Goal: Task Accomplishment & Management: Manage account settings

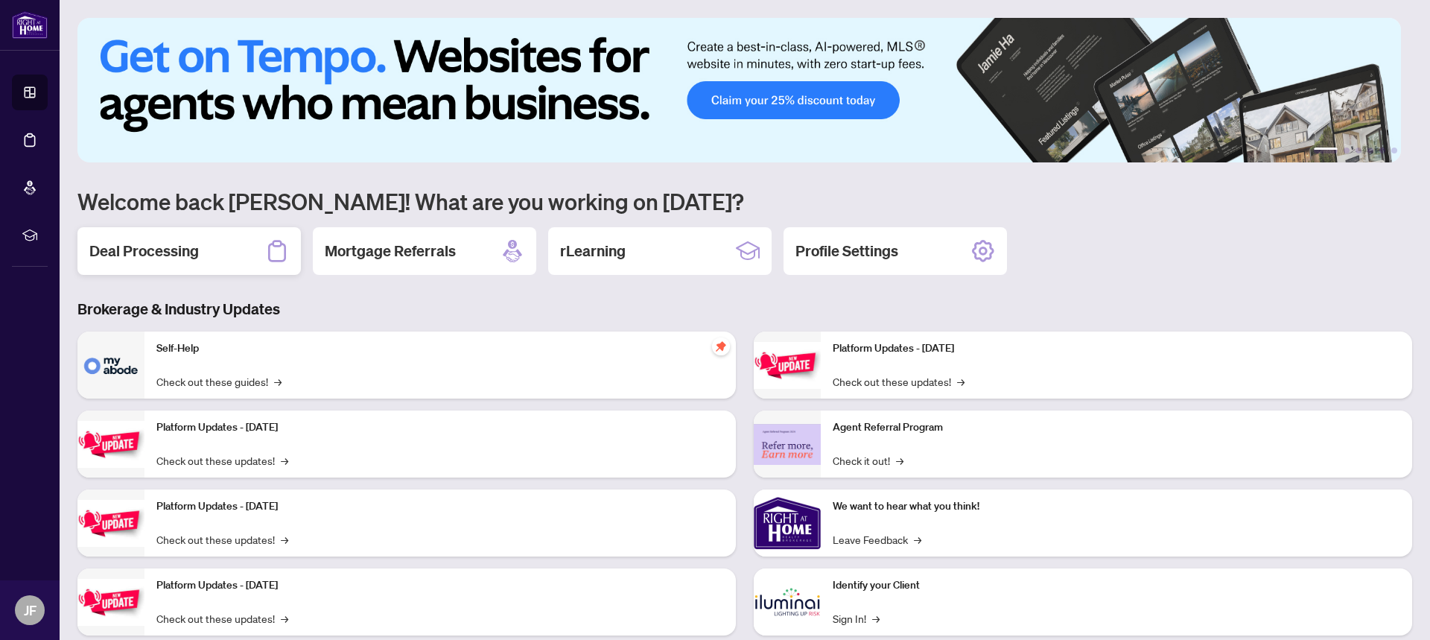
click at [182, 255] on h2 "Deal Processing" at bounding box center [143, 251] width 109 height 21
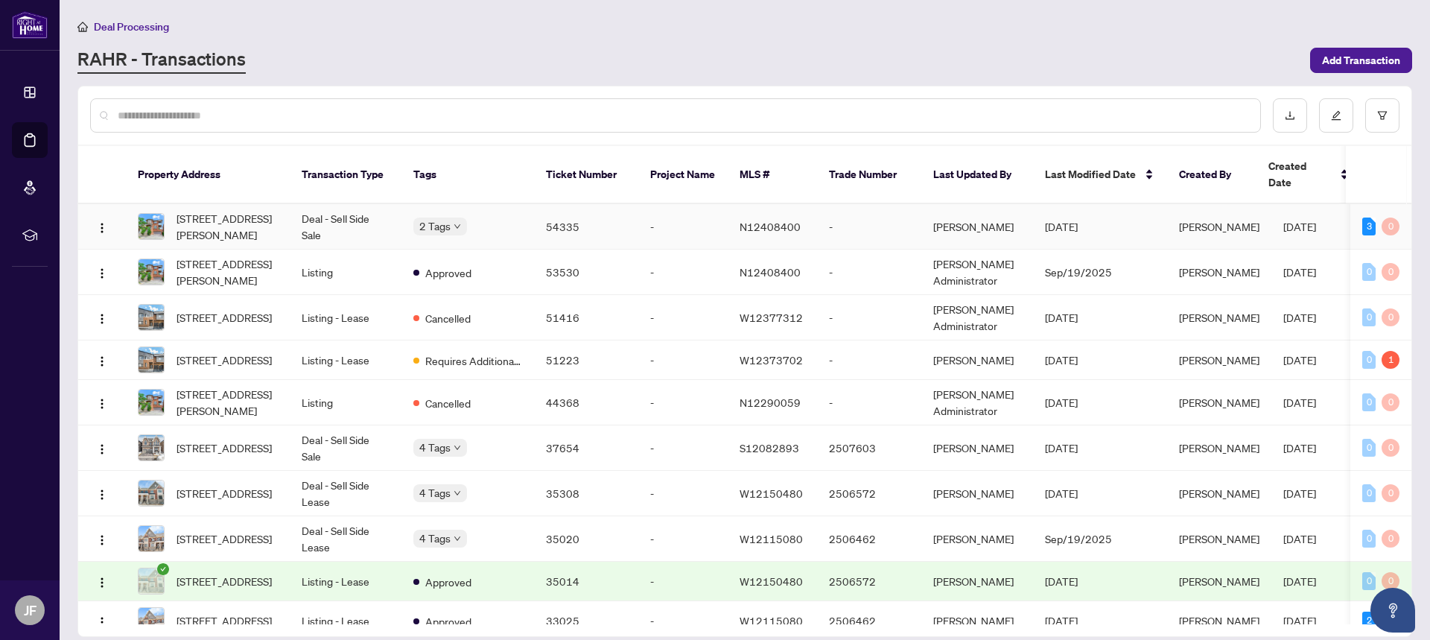
click at [340, 210] on td "Deal - Sell Side Sale" at bounding box center [346, 226] width 112 height 45
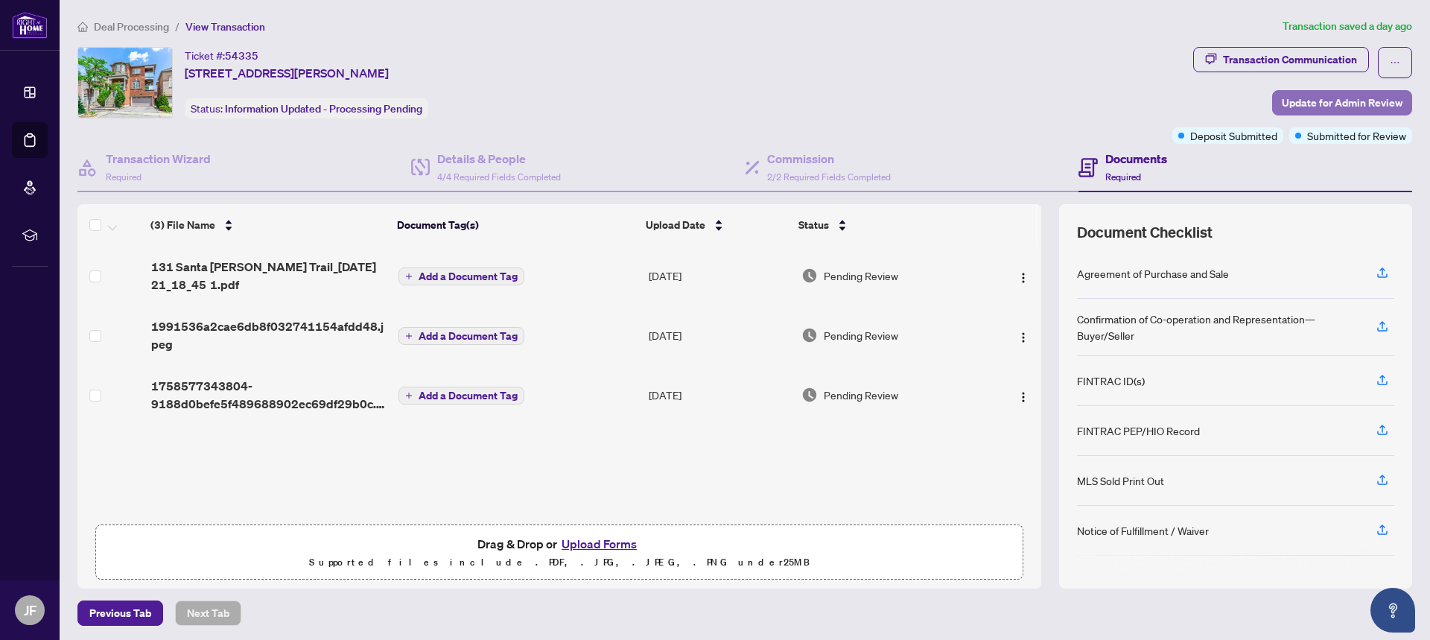
click at [1314, 106] on span "Update for Admin Review" at bounding box center [1342, 103] width 121 height 24
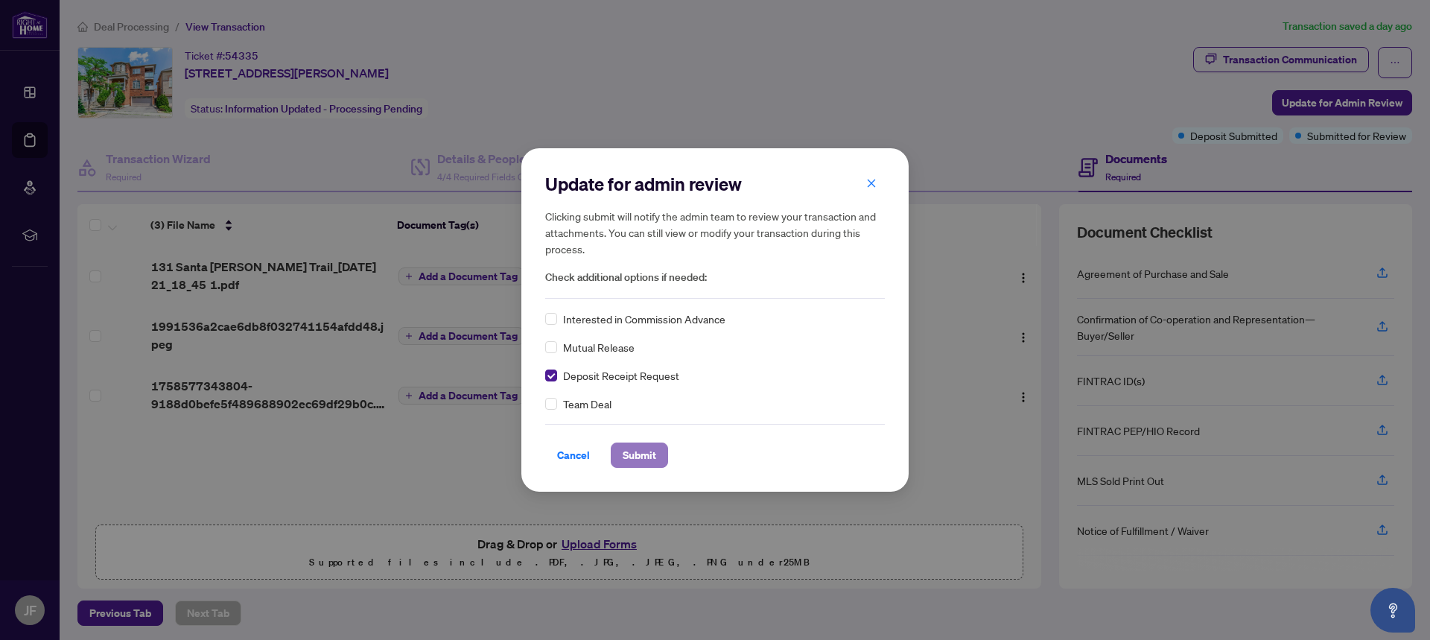
click at [636, 463] on span "Submit" at bounding box center [640, 455] width 34 height 24
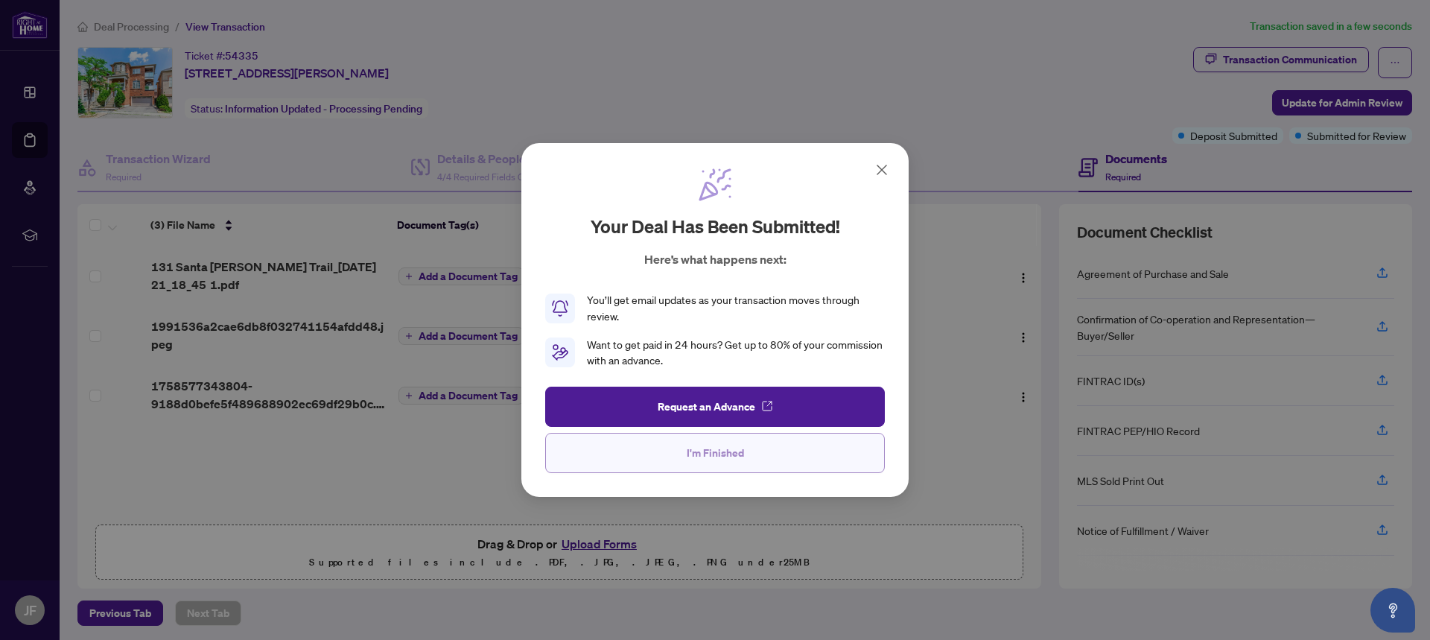
click at [700, 456] on span "I'm Finished" at bounding box center [715, 453] width 57 height 24
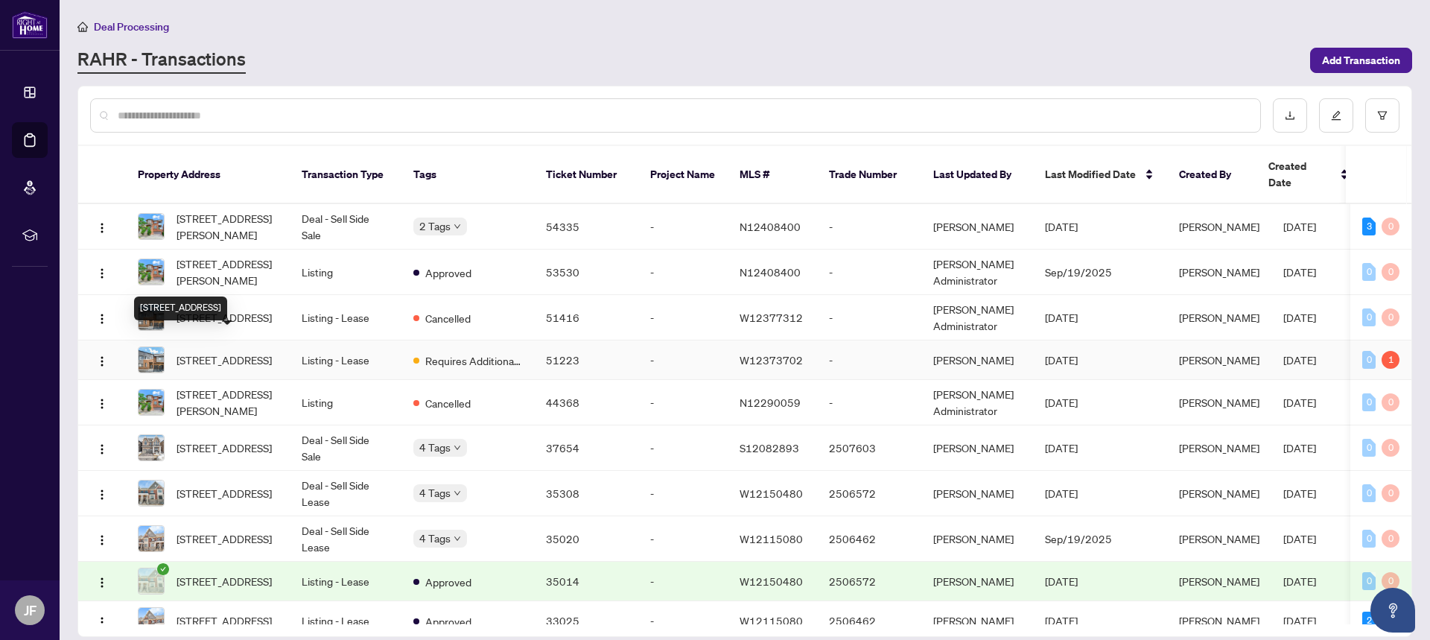
click at [221, 352] on span "[STREET_ADDRESS]" at bounding box center [224, 360] width 95 height 16
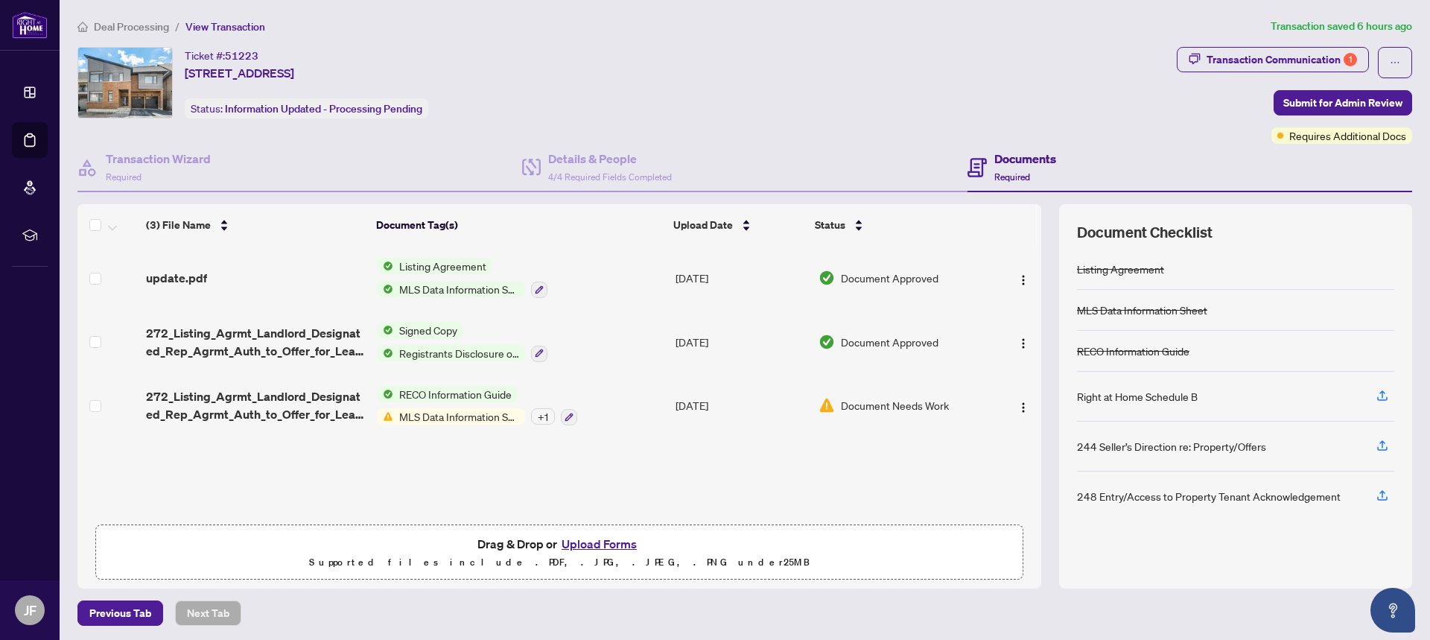
click at [451, 420] on span "MLS Data Information Sheet" at bounding box center [459, 416] width 132 height 16
click at [451, 484] on span "MLS Data Information Sheet" at bounding box center [478, 487] width 142 height 16
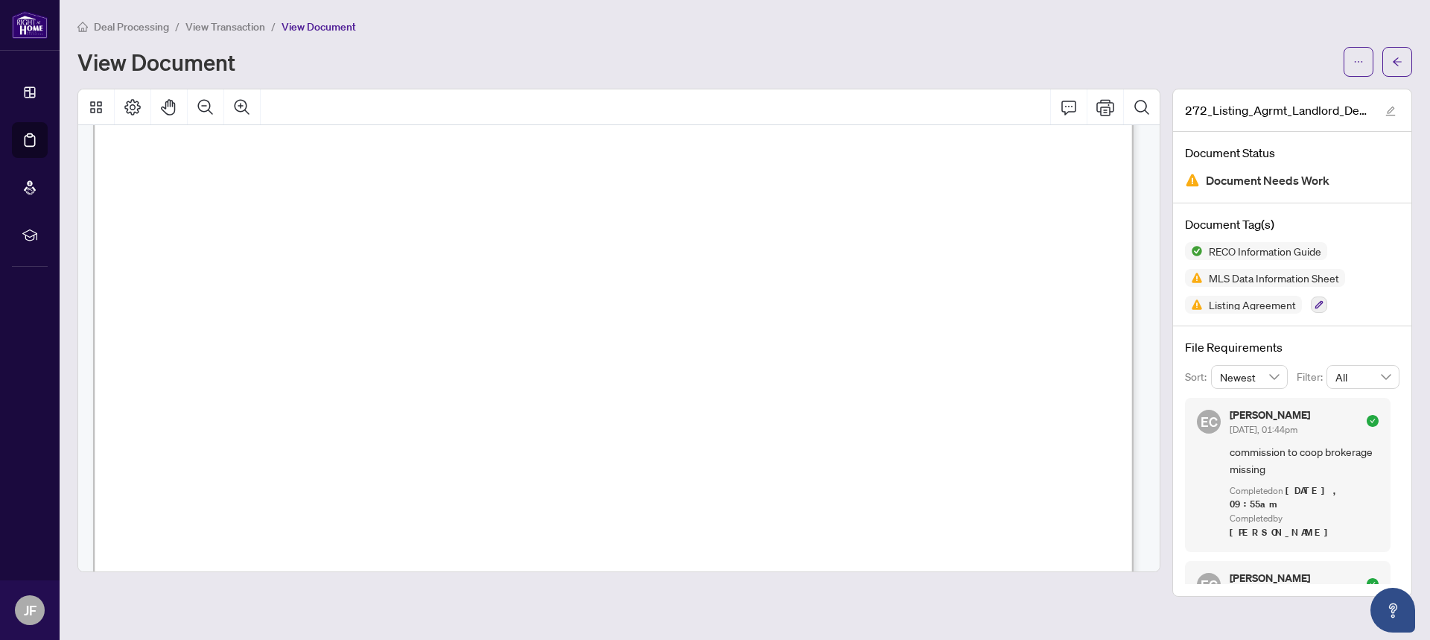
scroll to position [3277, 0]
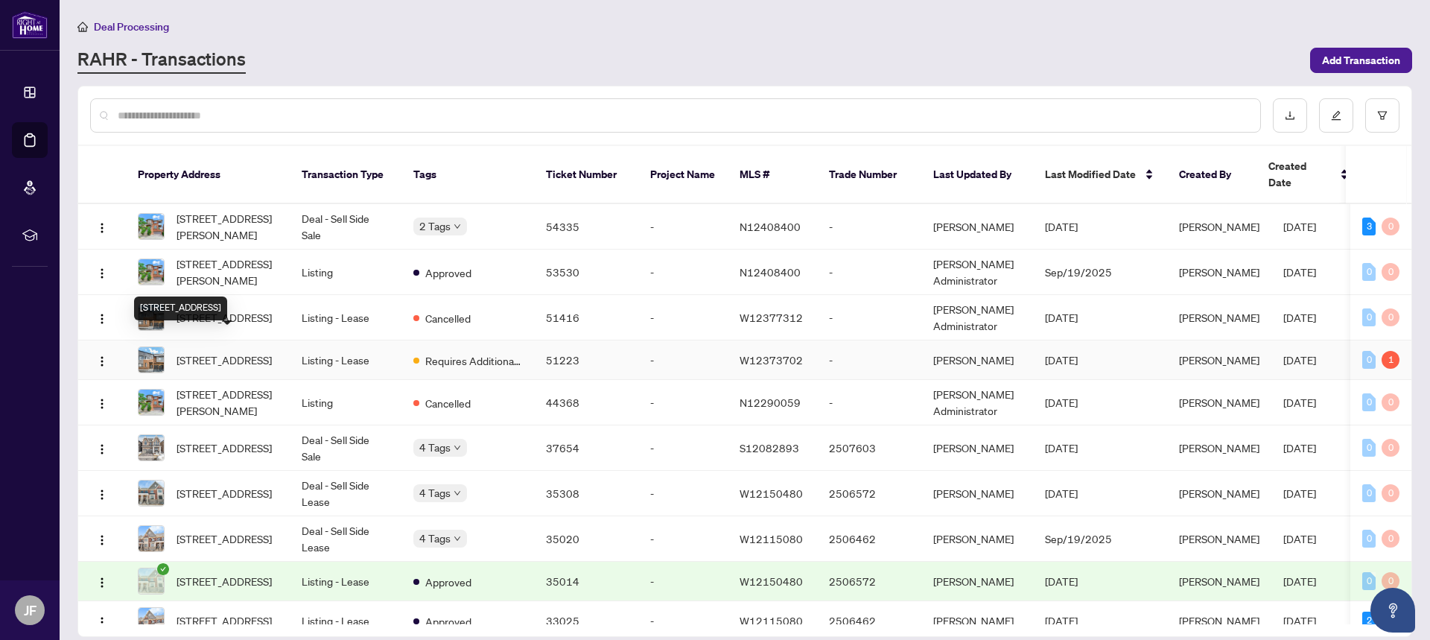
click at [247, 355] on span "[STREET_ADDRESS]" at bounding box center [224, 360] width 95 height 16
click at [222, 352] on span "[STREET_ADDRESS]" at bounding box center [224, 360] width 95 height 16
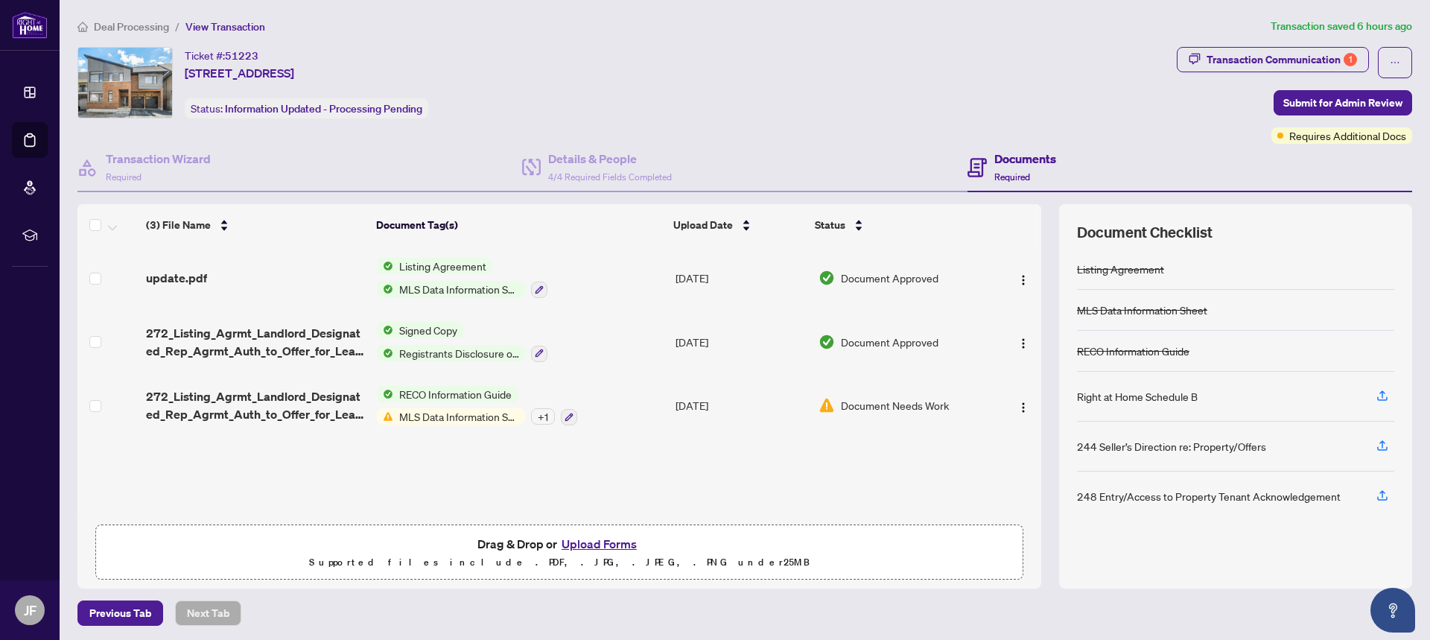
click at [431, 267] on span "Listing Agreement" at bounding box center [442, 266] width 99 height 16
click at [432, 343] on span "Listing Agreement" at bounding box center [441, 339] width 99 height 16
click at [590, 543] on button "Upload Forms" at bounding box center [599, 543] width 84 height 19
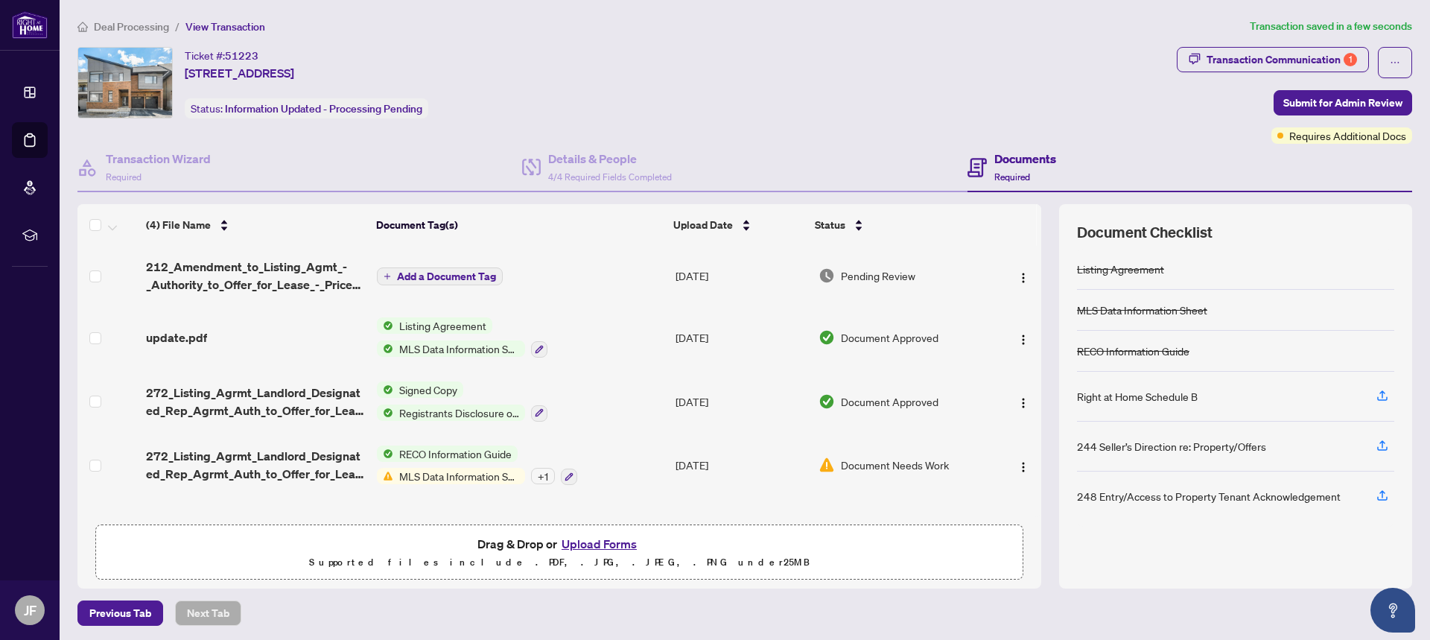
scroll to position [3, 0]
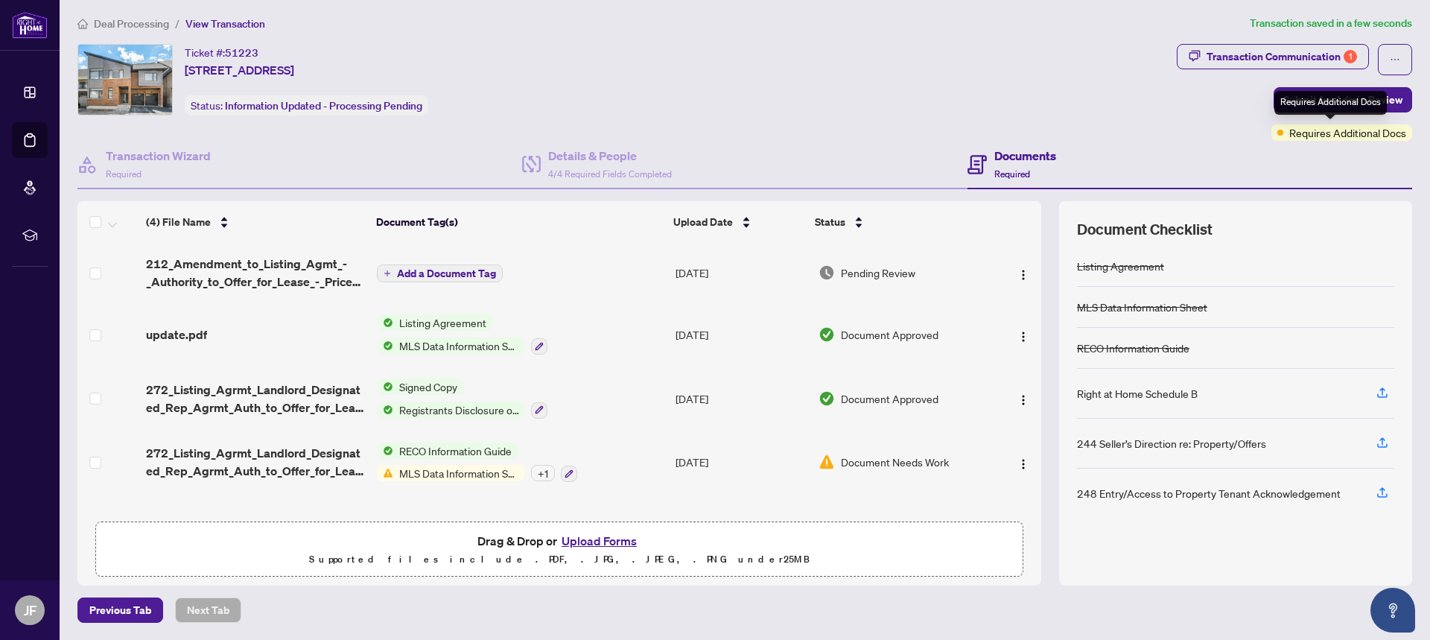
click at [1362, 104] on div "Requires Additional Docs" at bounding box center [1330, 103] width 112 height 24
click at [1288, 101] on span "Submit for Admin Review" at bounding box center [1342, 100] width 119 height 24
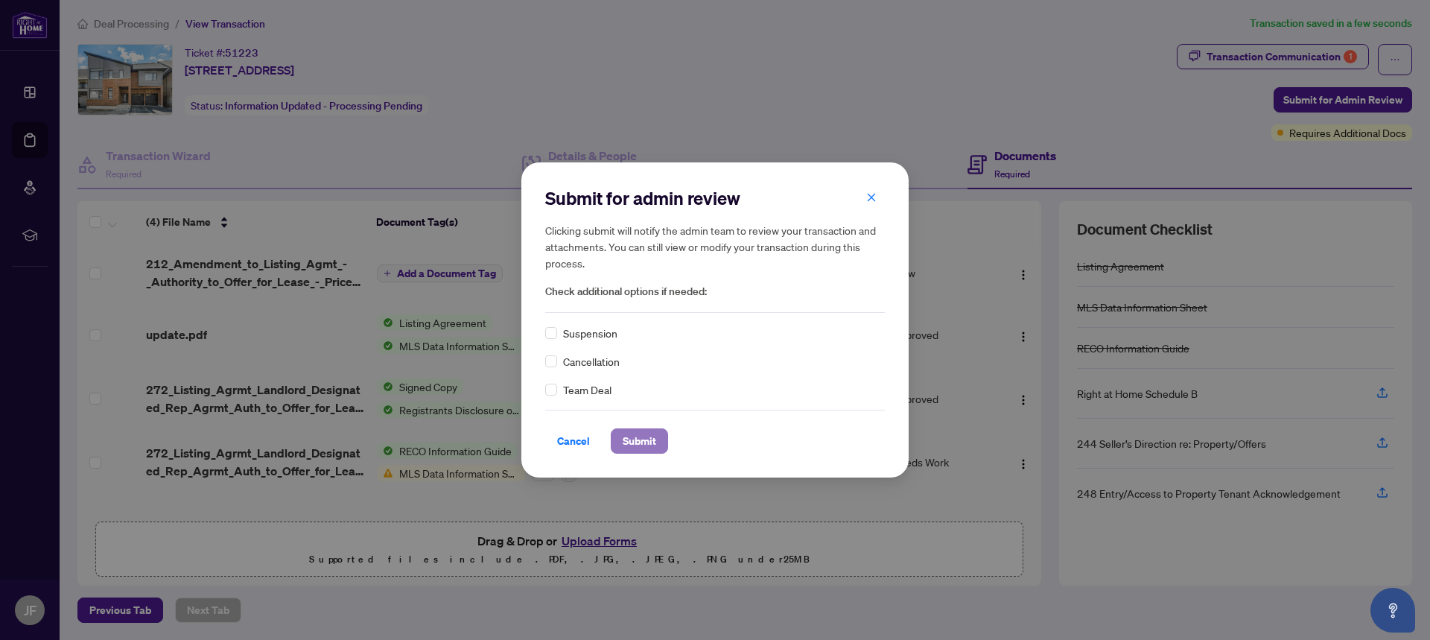
click at [638, 445] on span "Submit" at bounding box center [640, 441] width 34 height 24
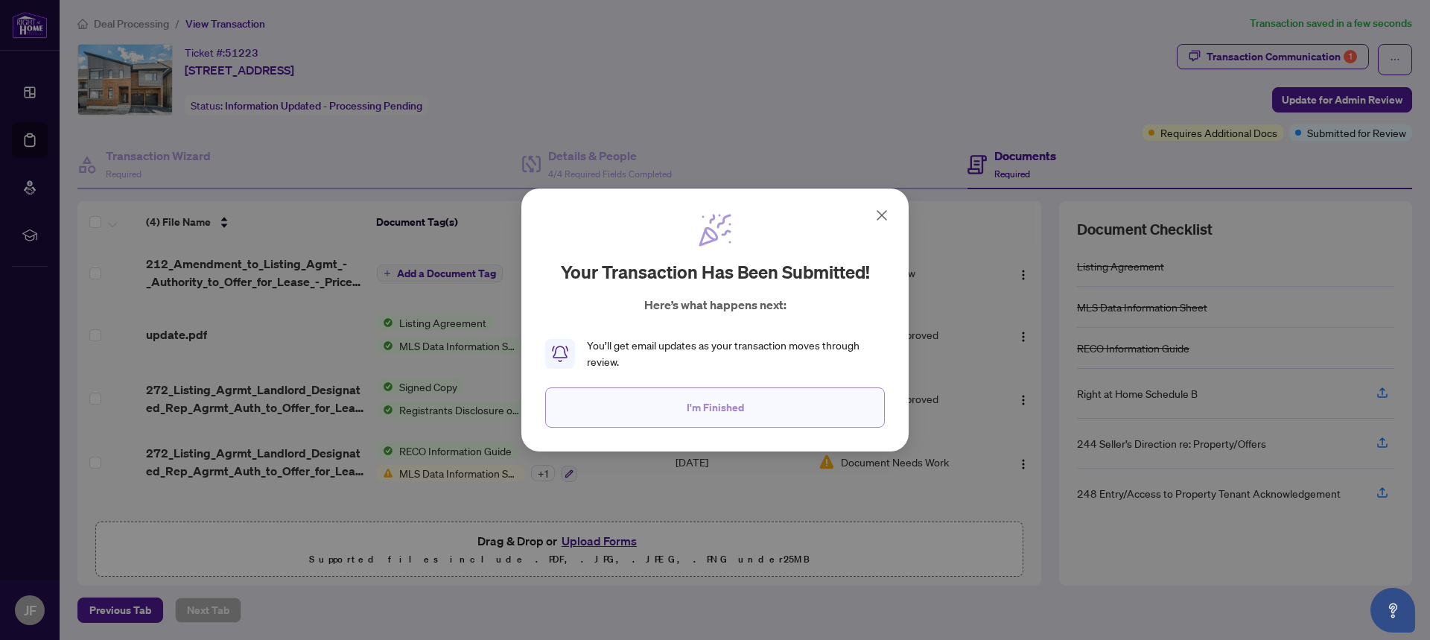
click at [715, 412] on span "I'm Finished" at bounding box center [715, 407] width 57 height 24
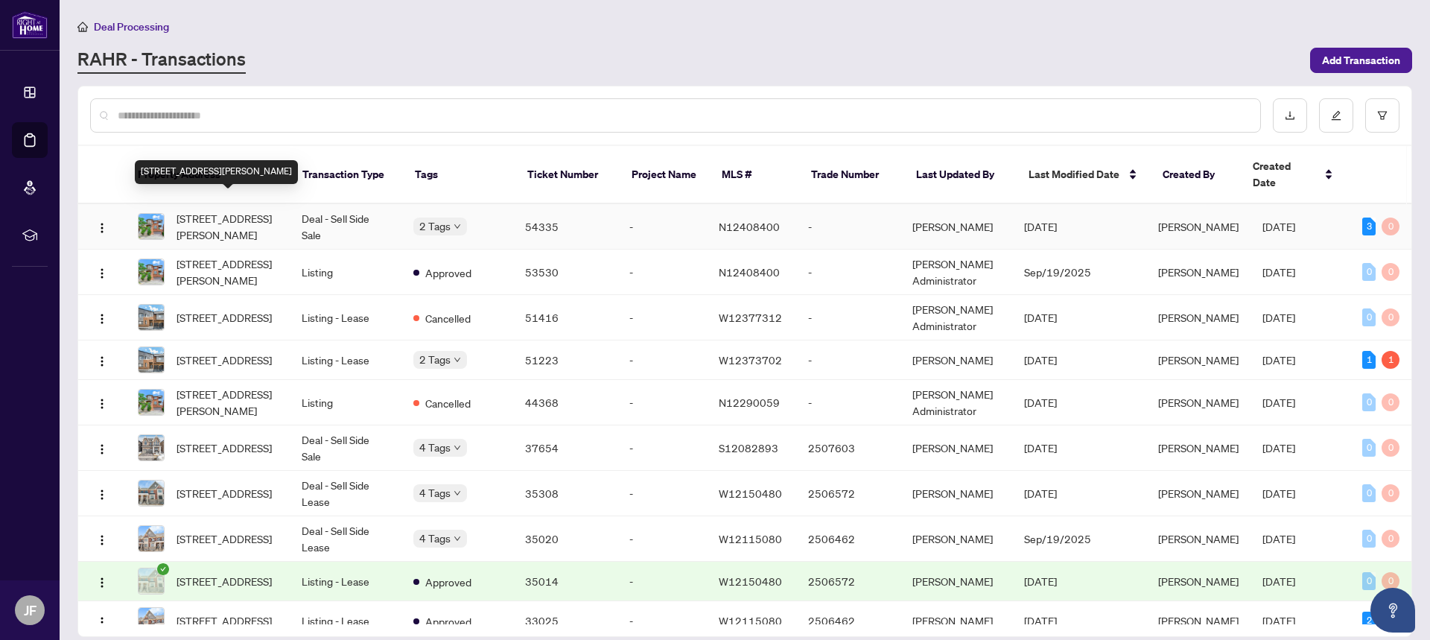
click at [247, 216] on span "[STREET_ADDRESS][PERSON_NAME]" at bounding box center [227, 226] width 101 height 33
